Goal: Transaction & Acquisition: Purchase product/service

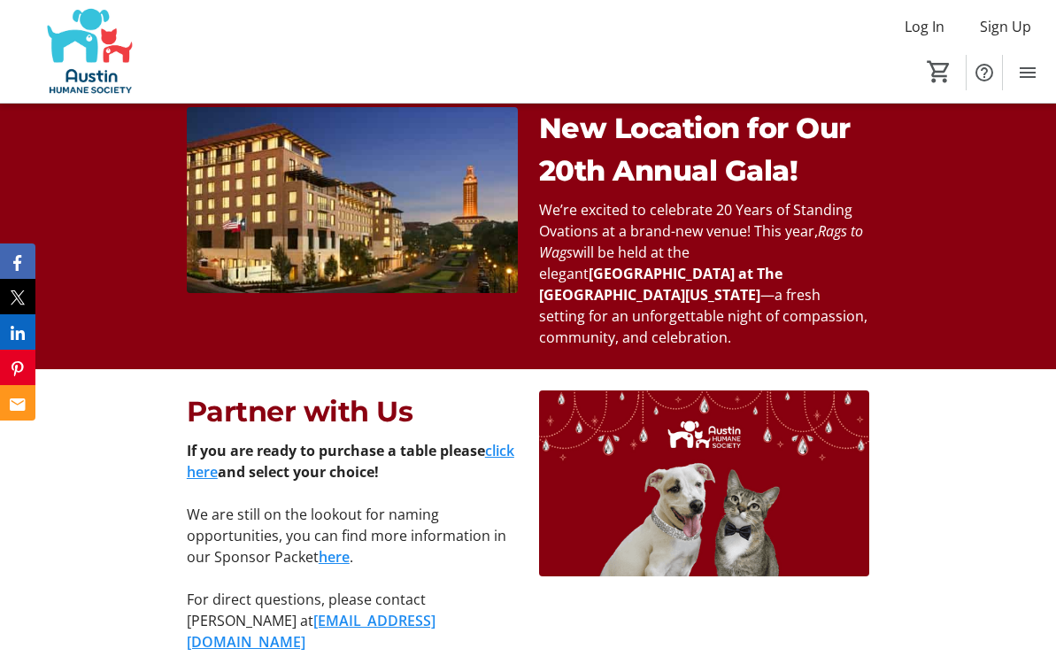
scroll to position [1100, 0]
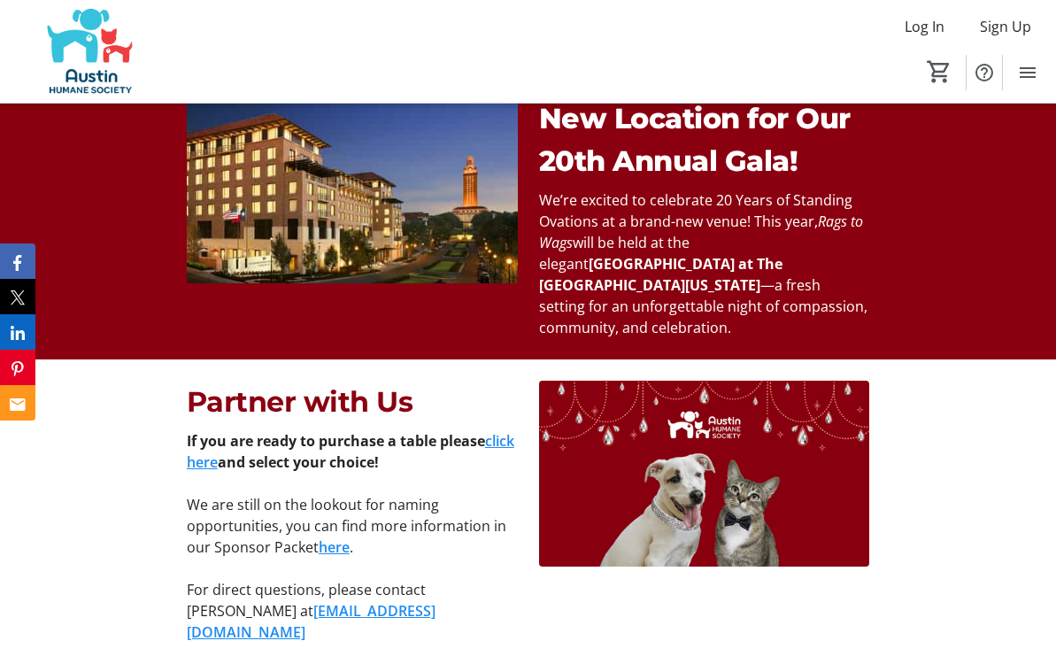
click at [210, 443] on link "click here" at bounding box center [351, 451] width 328 height 41
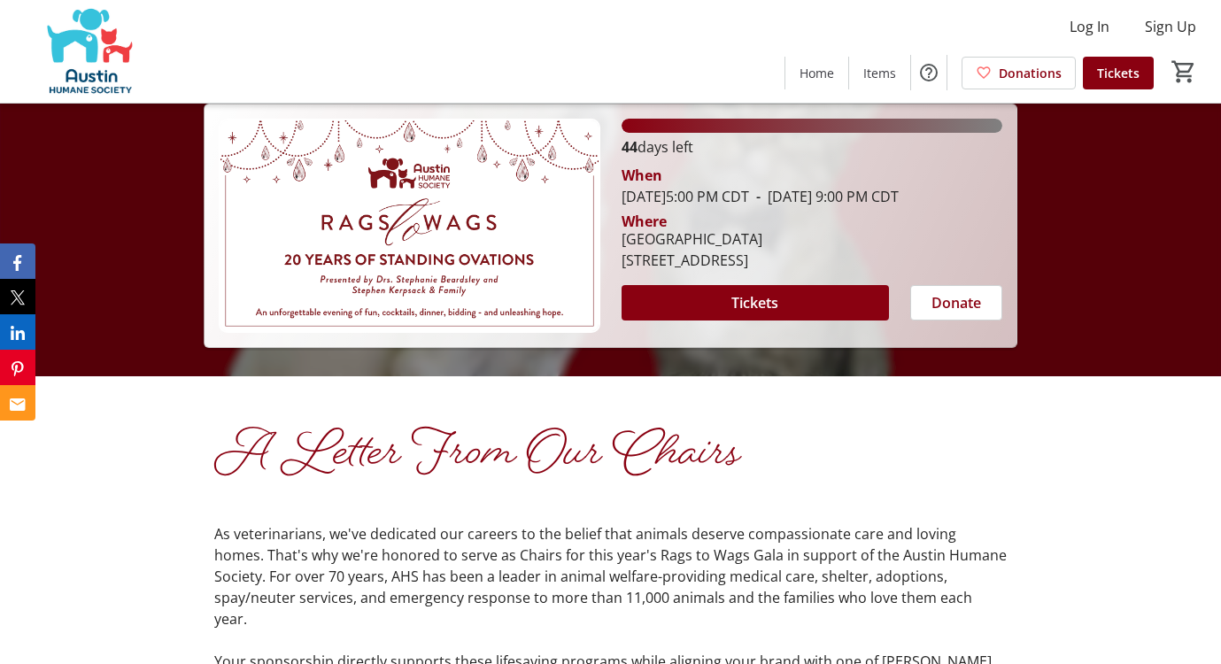
scroll to position [0, 0]
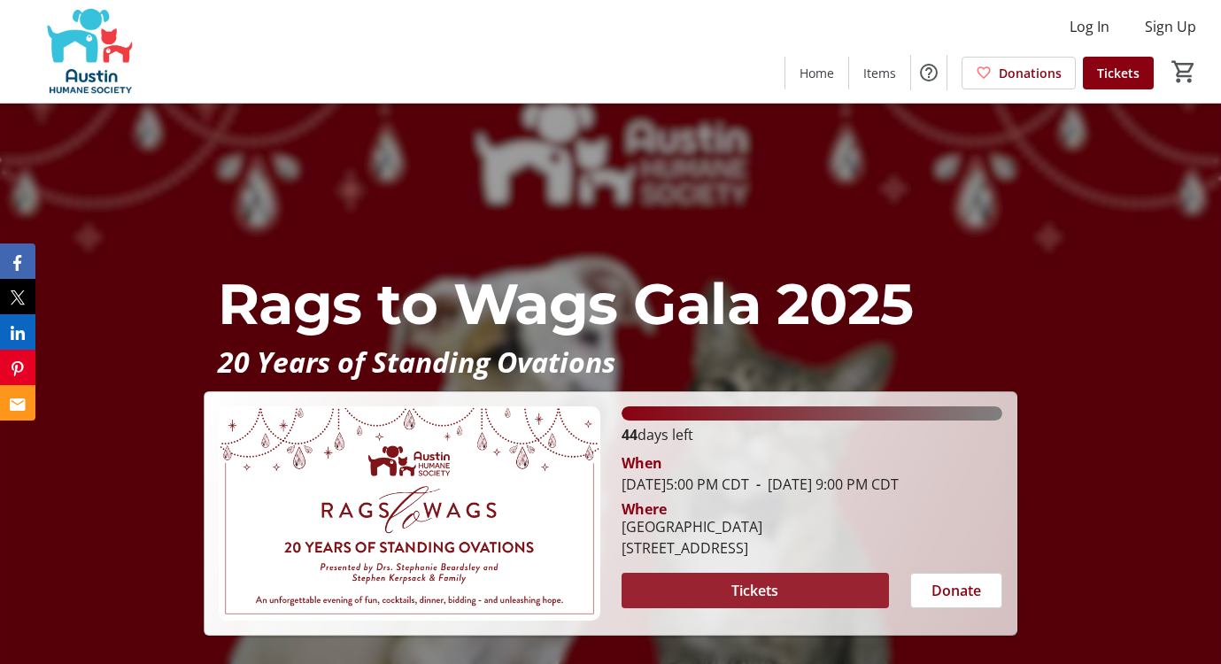
click at [812, 602] on span at bounding box center [755, 590] width 268 height 42
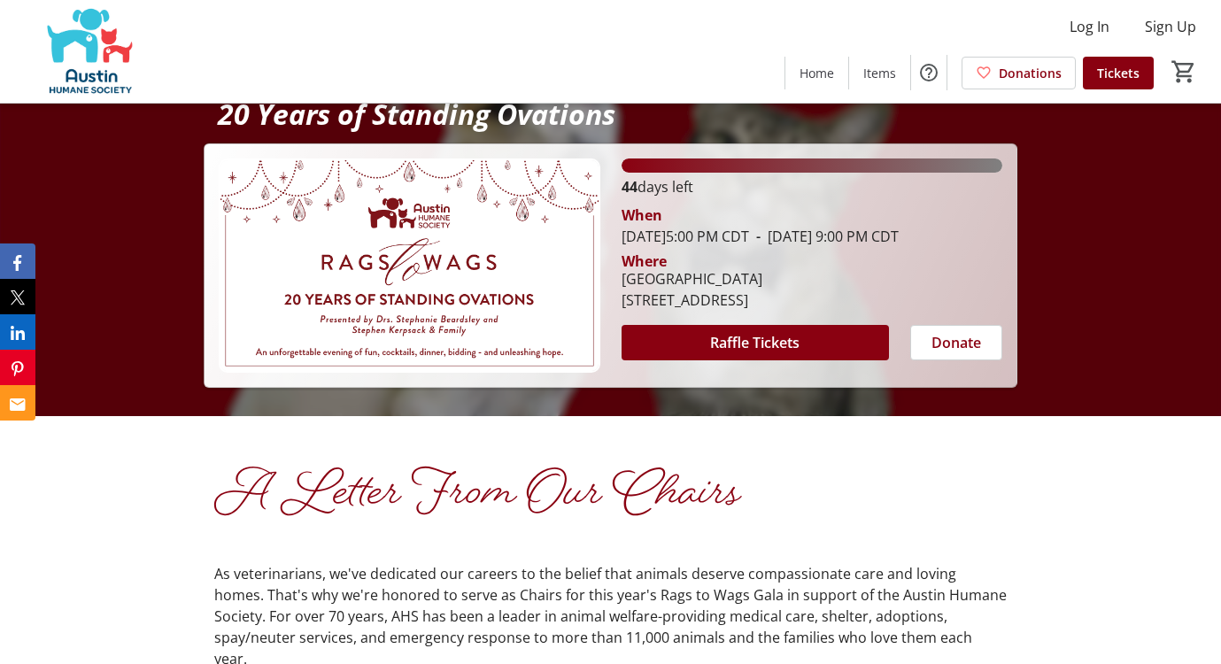
scroll to position [206, 0]
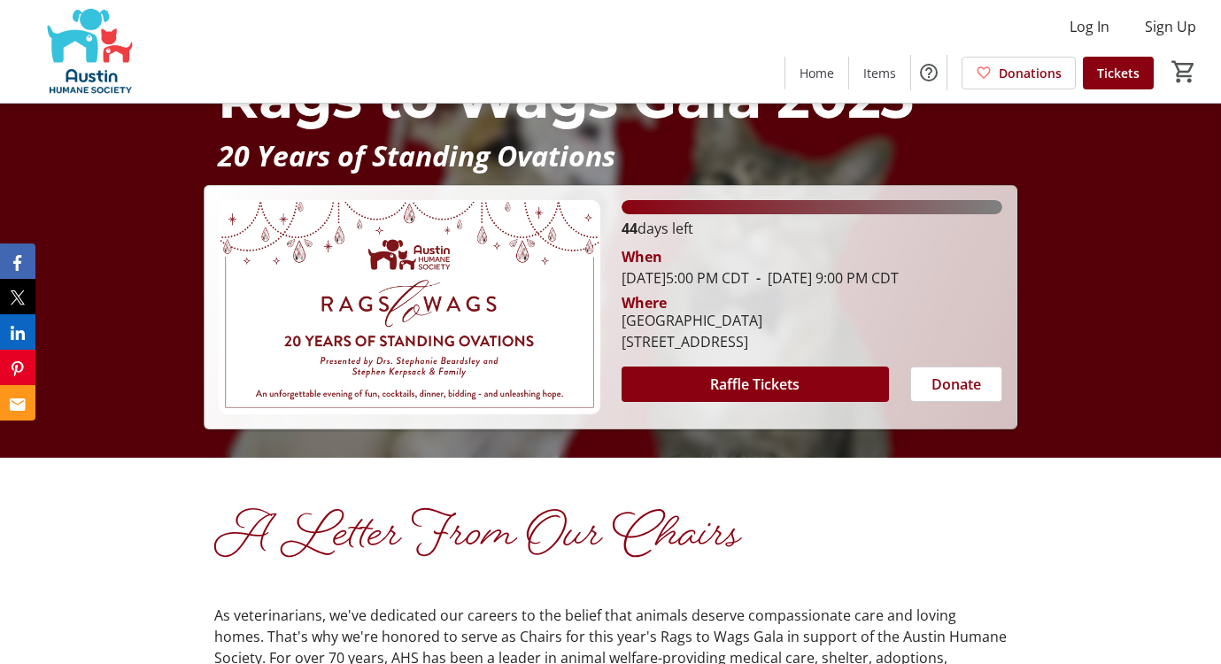
click at [459, 349] on img at bounding box center [409, 307] width 381 height 214
click at [439, 424] on div "Rags to Wags Gala 2025 20 Years of Standing Ovations 44 days left When October …" at bounding box center [610, 307] width 812 height 243
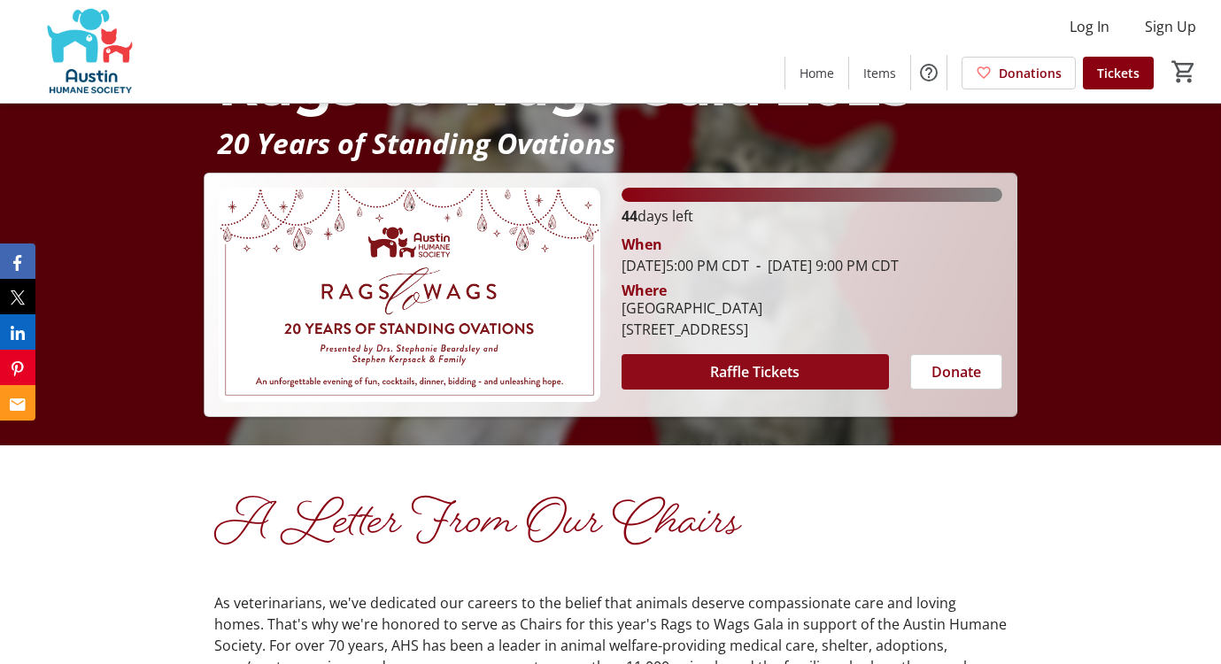
click at [692, 386] on span at bounding box center [755, 372] width 268 height 42
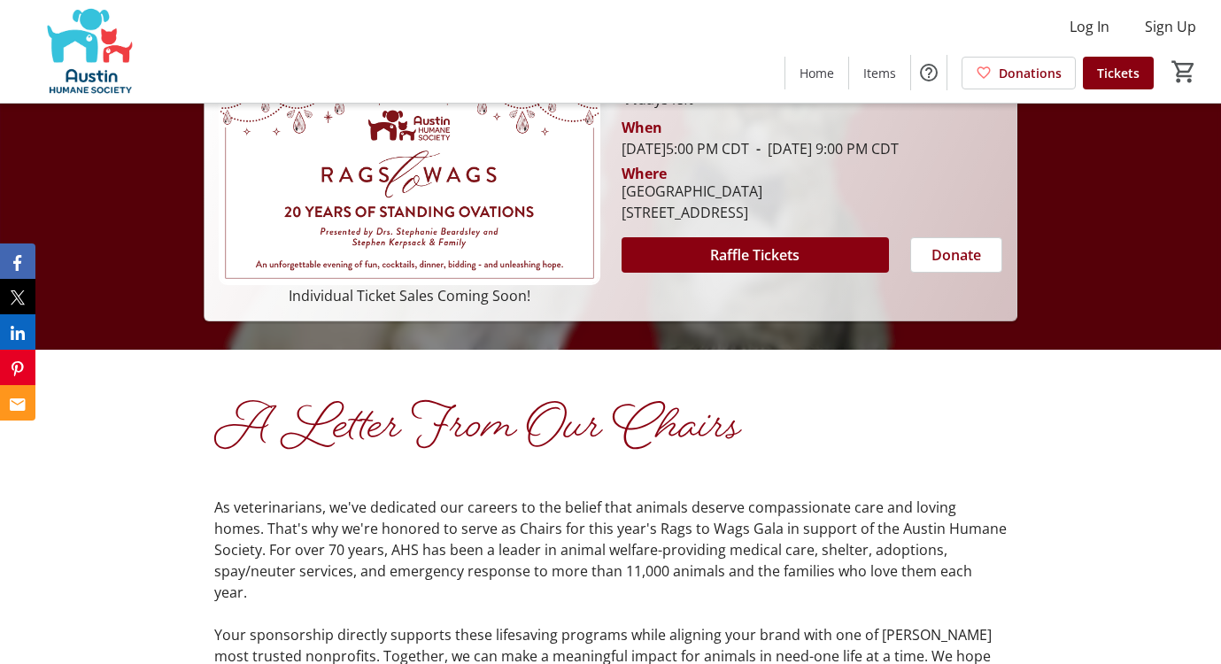
scroll to position [319, 0]
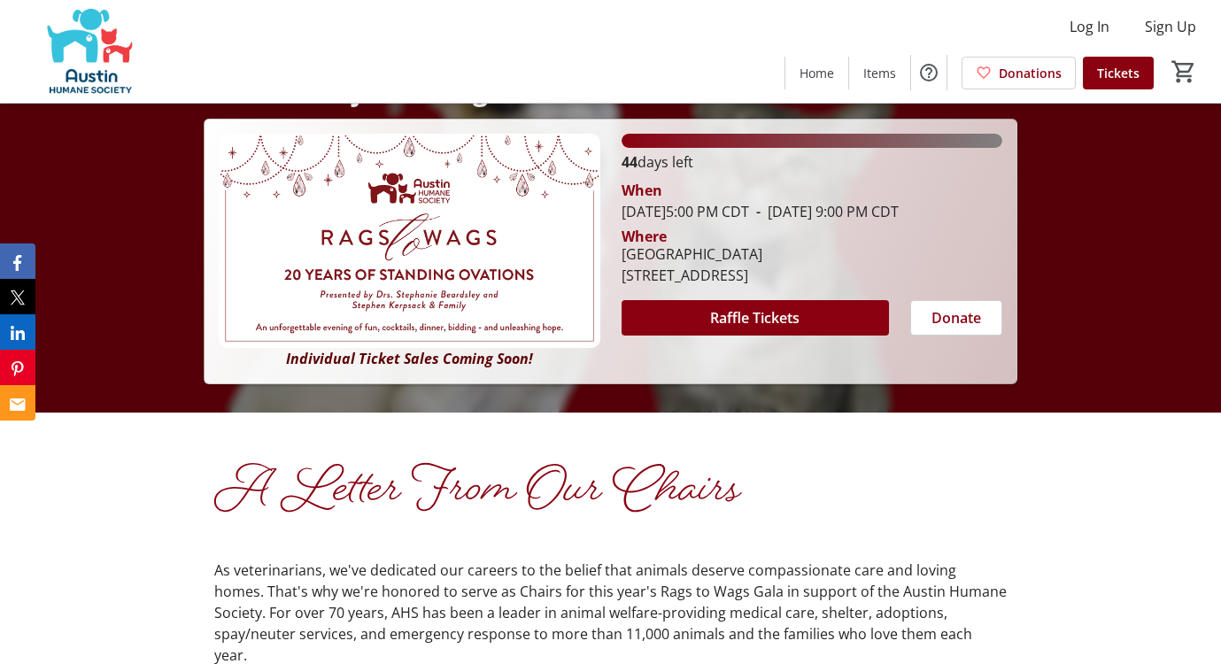
scroll to position [257, 0]
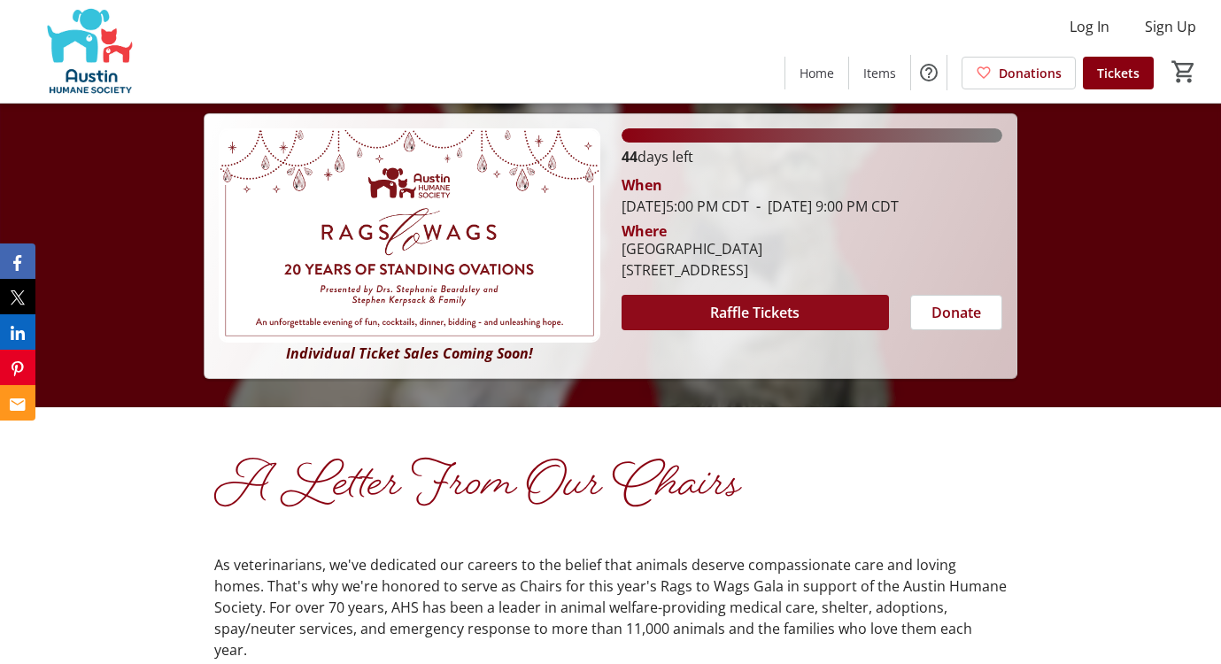
click at [685, 334] on span at bounding box center [755, 312] width 268 height 42
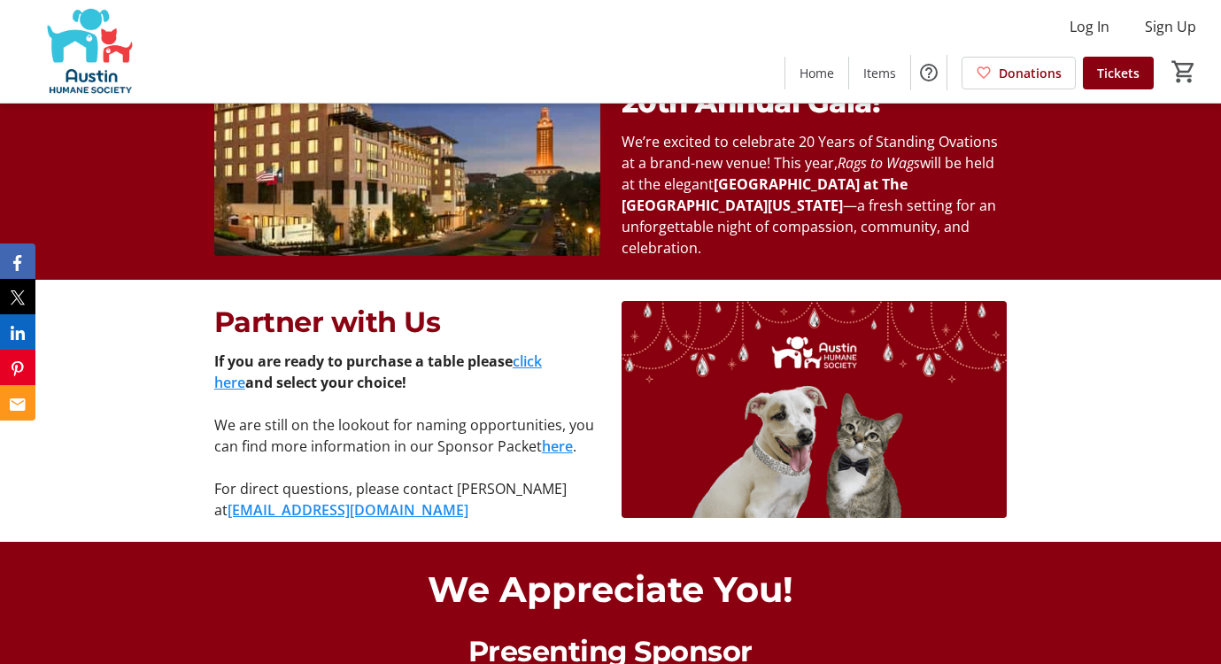
scroll to position [1071, 0]
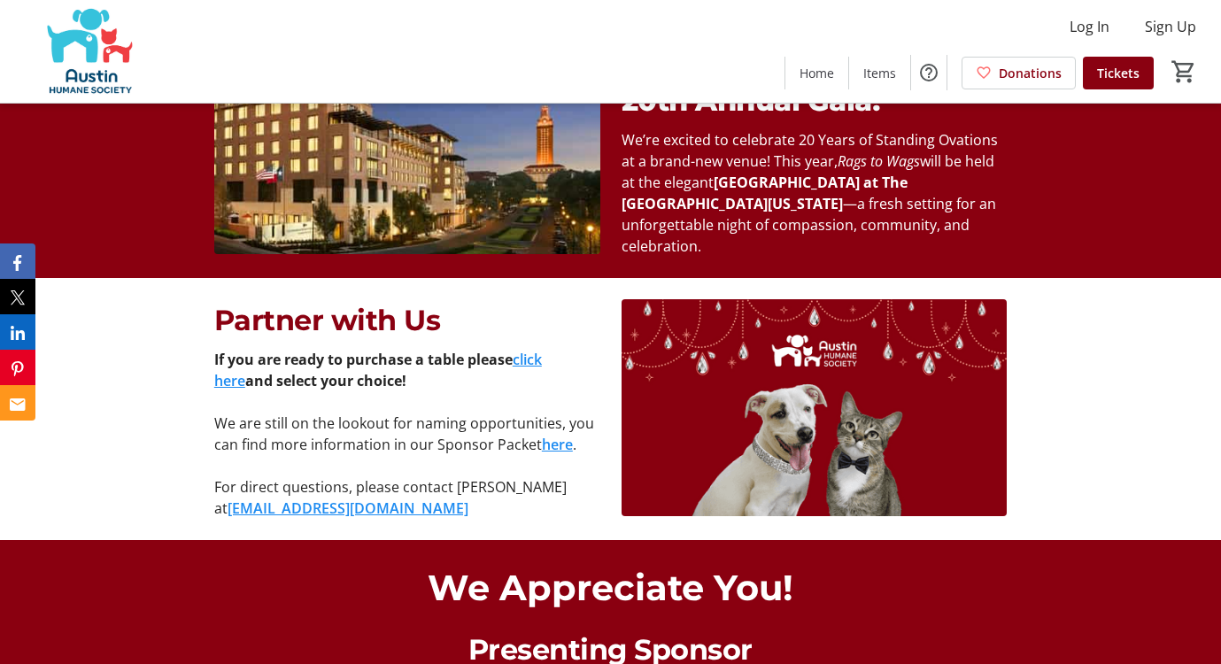
click at [542, 350] on link "click here" at bounding box center [378, 370] width 328 height 41
click at [543, 435] on link "here" at bounding box center [557, 444] width 31 height 19
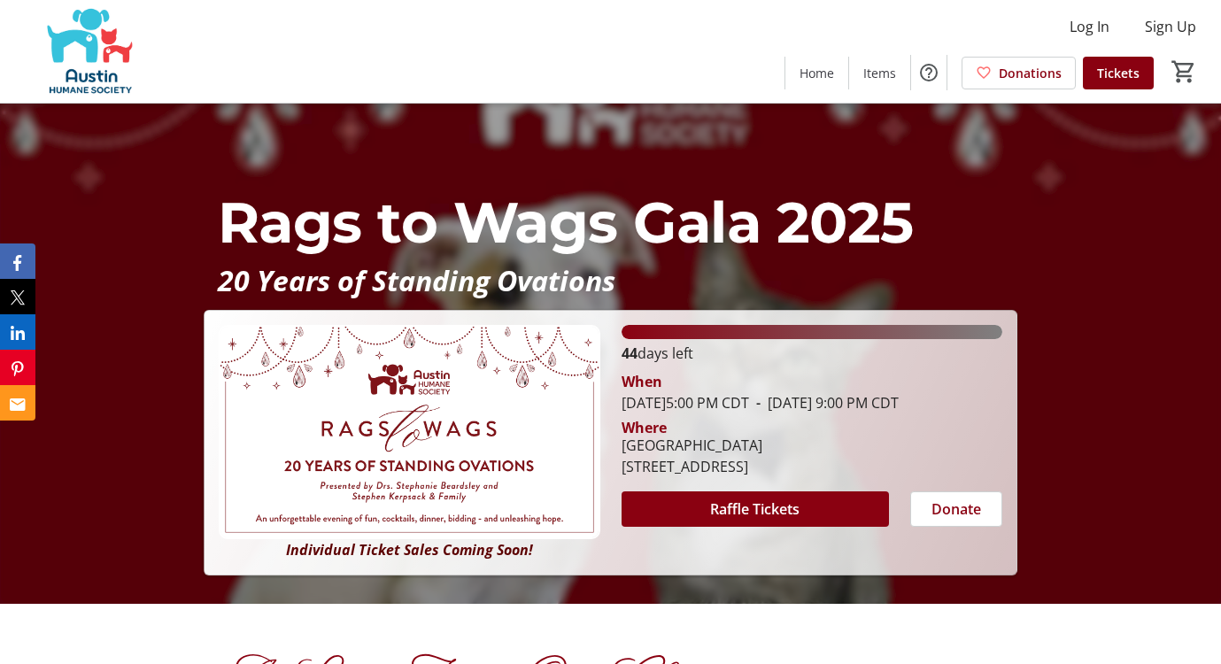
scroll to position [0, 0]
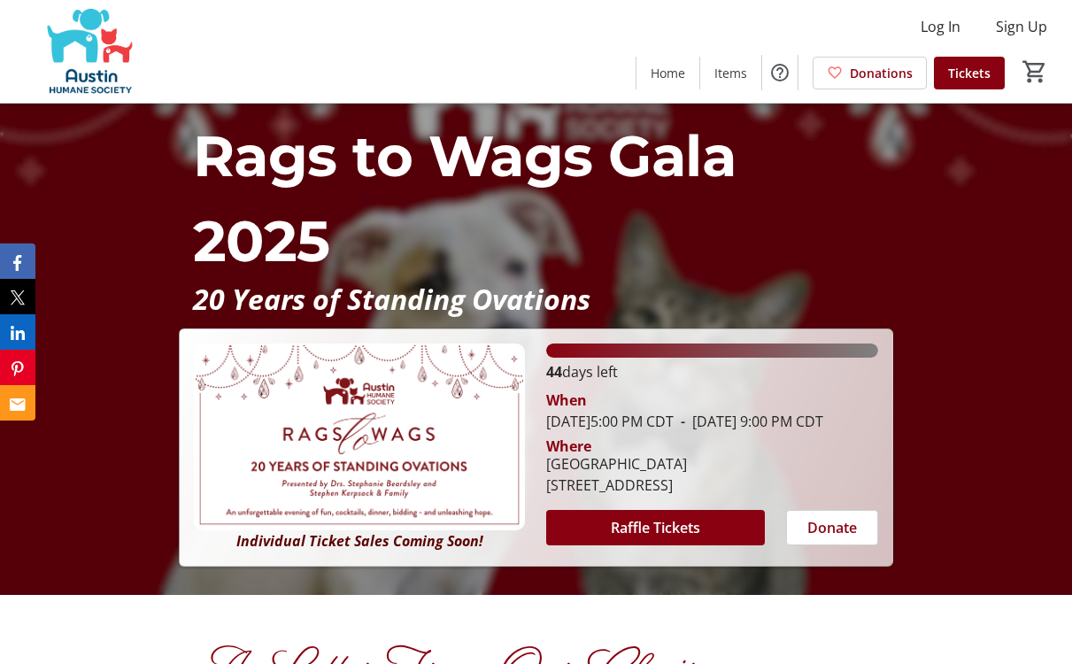
scroll to position [80, 0]
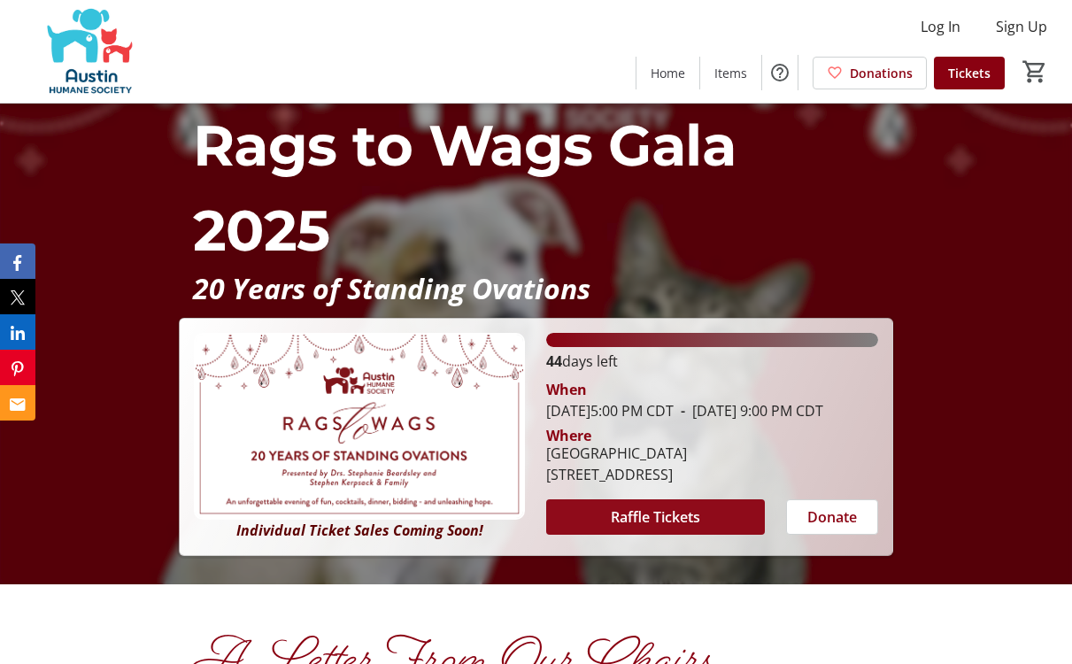
click at [659, 514] on span "Raffle Tickets" at bounding box center [655, 516] width 89 height 21
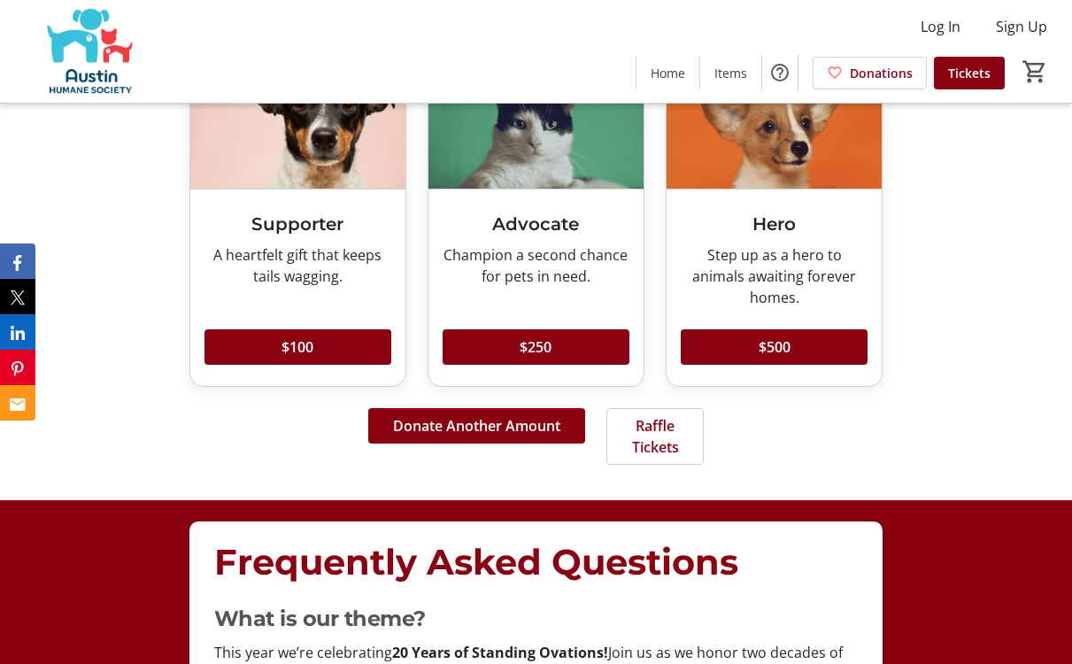
scroll to position [2834, 0]
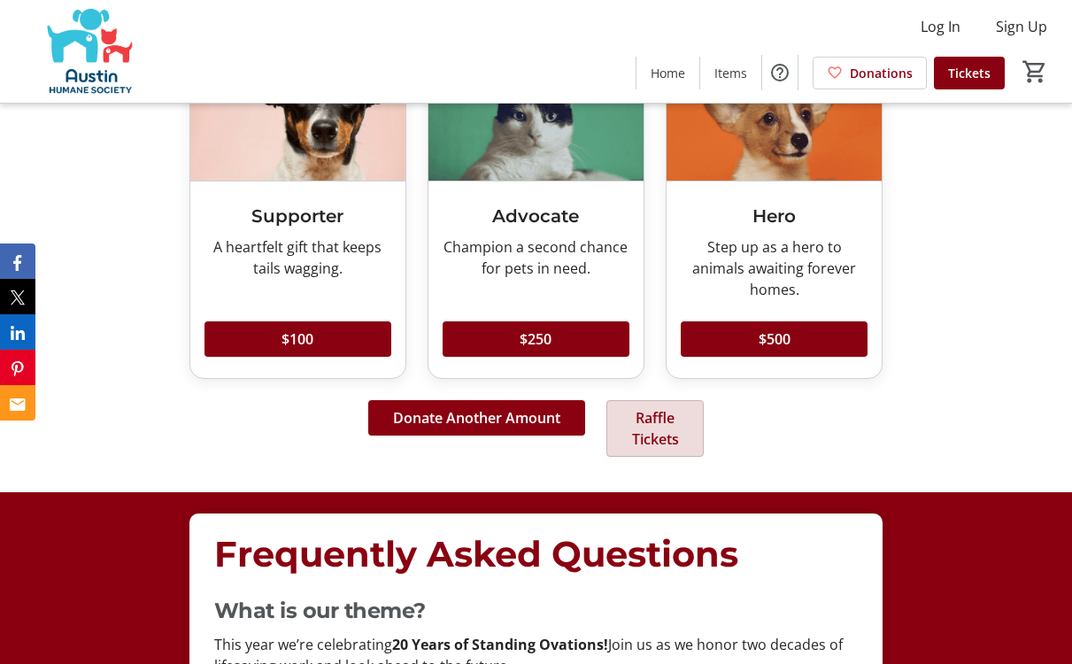
click at [660, 407] on span "Raffle Tickets" at bounding box center [656, 428] width 56 height 42
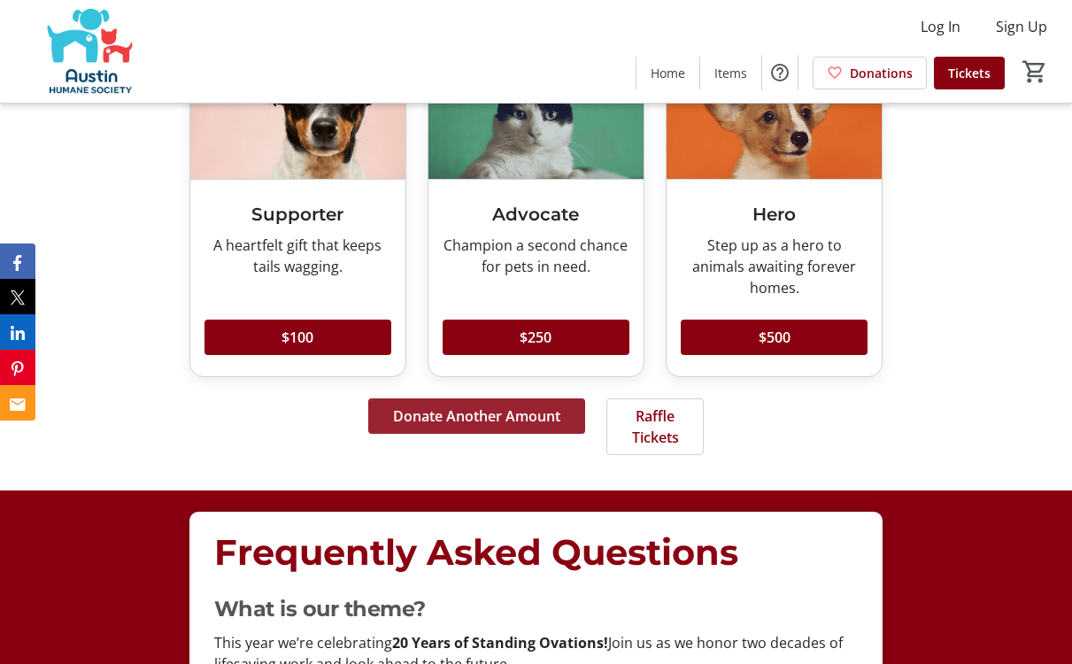
click at [485, 405] on span "Donate Another Amount" at bounding box center [476, 415] width 167 height 21
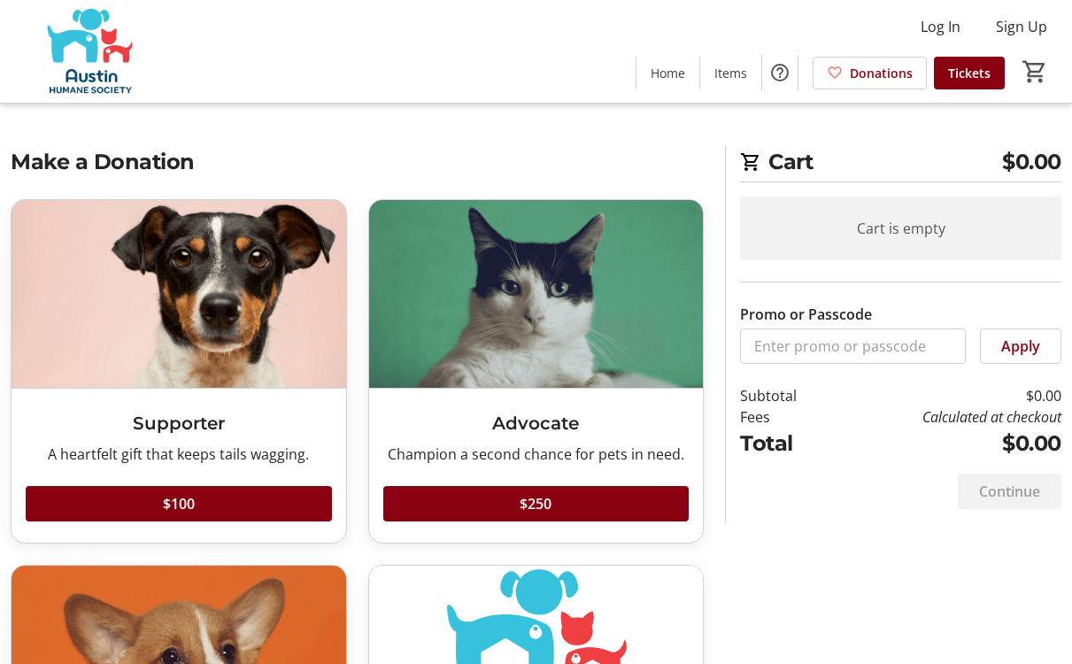
click at [81, 62] on img at bounding box center [90, 51] width 158 height 89
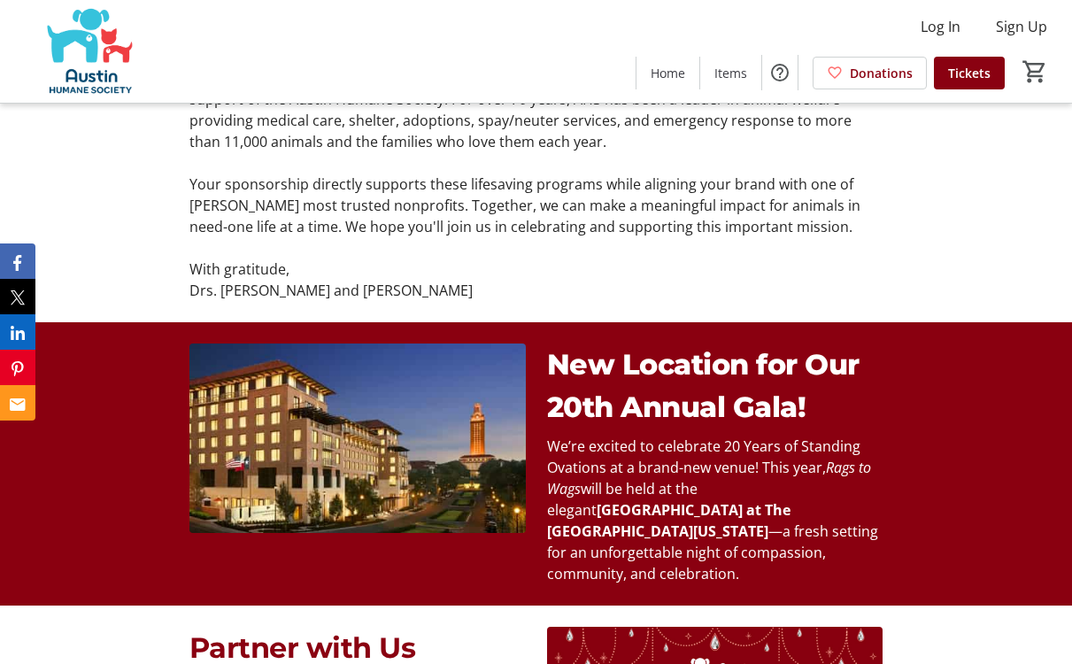
scroll to position [773, 0]
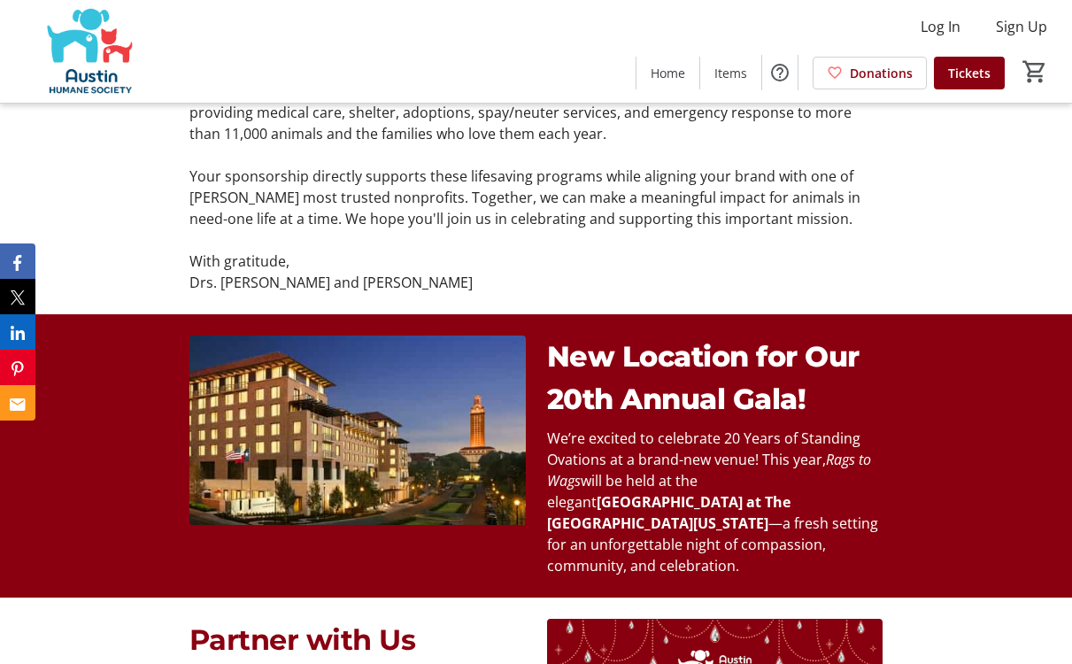
click at [412, 280] on p "Drs. [PERSON_NAME] and [PERSON_NAME]" at bounding box center [535, 282] width 693 height 21
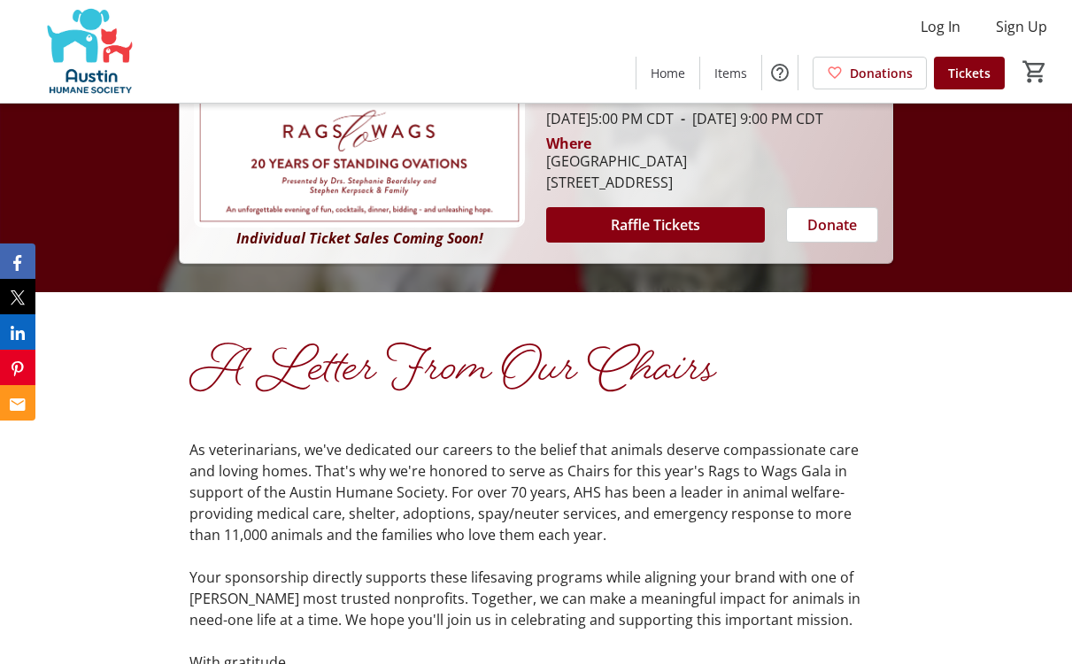
scroll to position [378, 0]
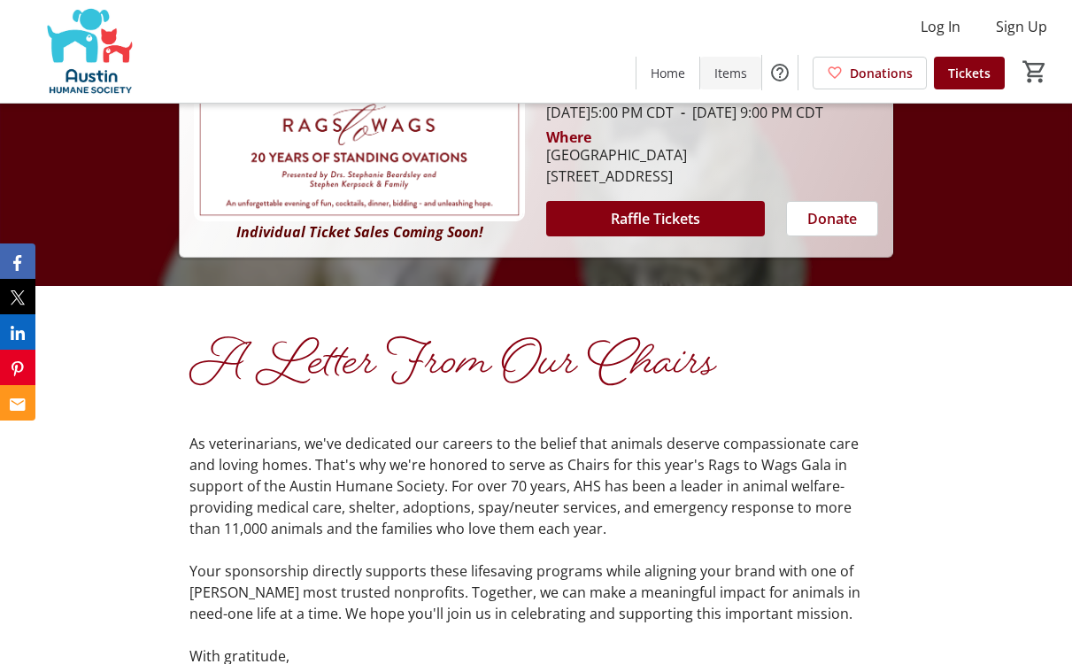
click at [738, 77] on span "Items" at bounding box center [730, 73] width 33 height 19
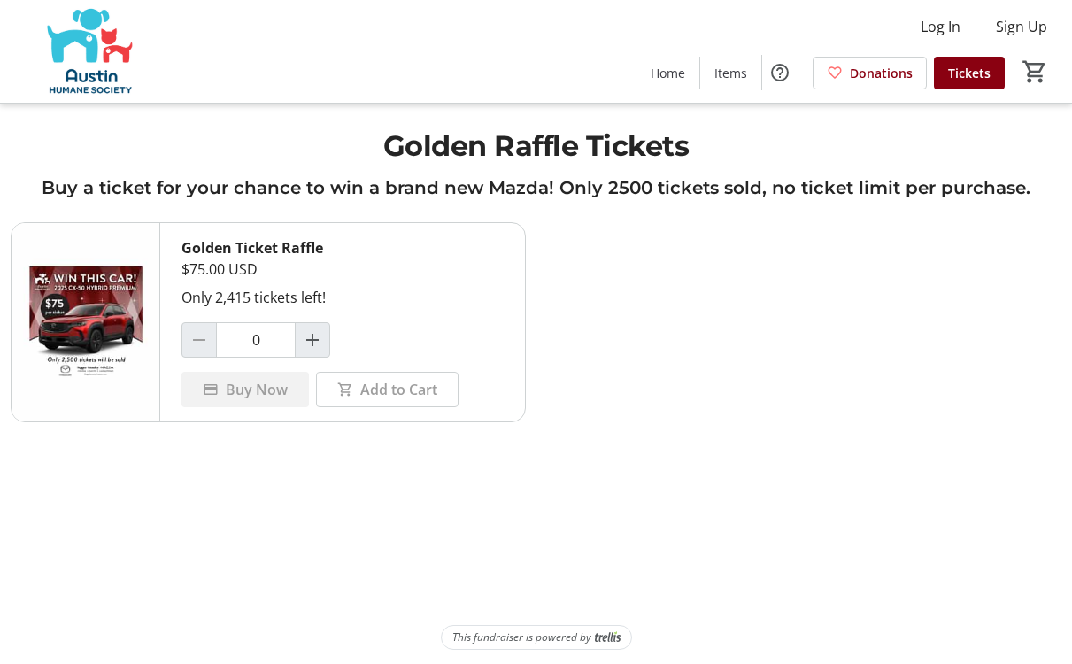
click at [91, 34] on img at bounding box center [90, 51] width 158 height 89
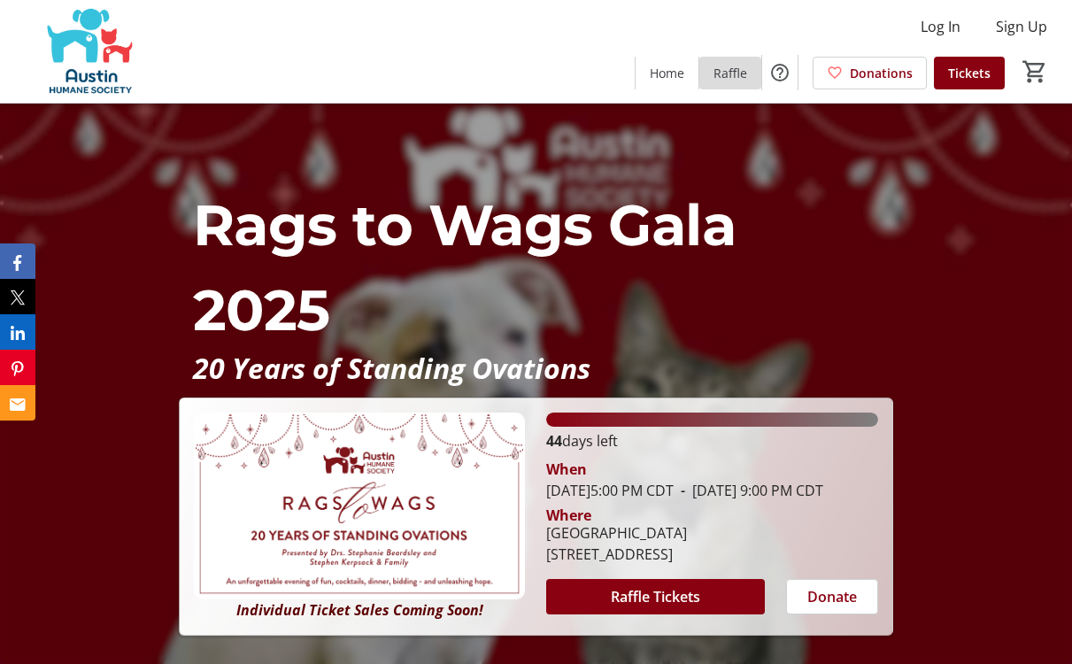
click at [738, 74] on span "Raffle" at bounding box center [730, 73] width 34 height 19
